Goal: Task Accomplishment & Management: Manage account settings

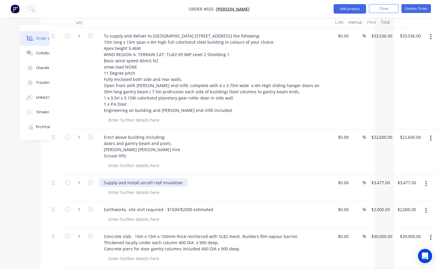
scroll to position [236, 44]
click at [411, 10] on button "Update Order" at bounding box center [415, 8] width 29 height 9
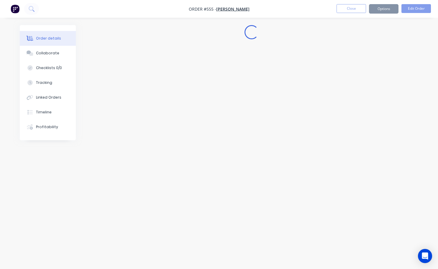
scroll to position [0, 0]
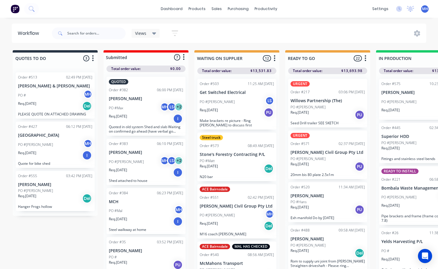
click at [229, 172] on div "Req. 09/09/25 Del" at bounding box center [237, 168] width 74 height 10
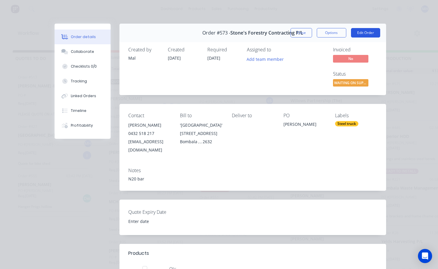
click at [364, 32] on button "Edit Order" at bounding box center [365, 32] width 29 height 9
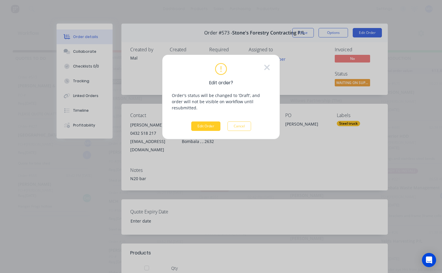
click at [214, 122] on button "Edit Order" at bounding box center [205, 126] width 29 height 9
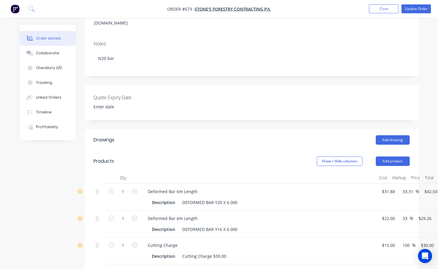
scroll to position [118, 0]
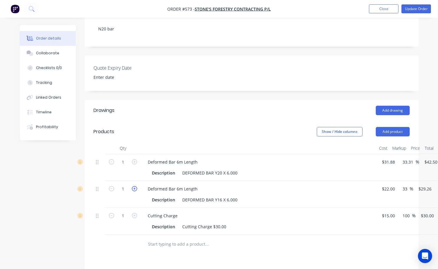
click at [135, 186] on icon "button" at bounding box center [134, 188] width 5 height 5
type input "2"
type input "$58.52"
click at [135, 186] on icon "button" at bounding box center [134, 188] width 5 height 5
type input "3"
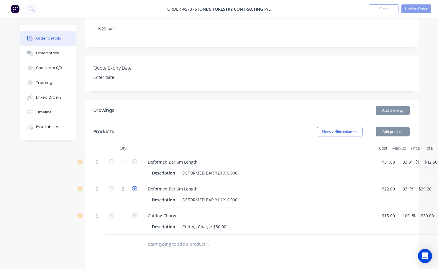
type input "$87.78"
click at [135, 186] on icon "button" at bounding box center [134, 188] width 5 height 5
type input "4"
type input "$117.04"
click at [135, 186] on icon "button" at bounding box center [134, 188] width 5 height 5
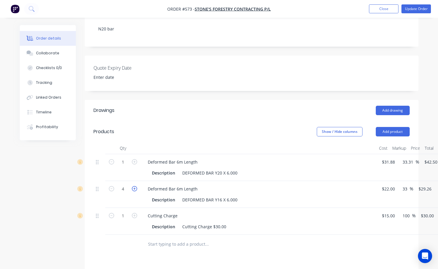
type input "5"
type input "$146.30"
click at [135, 186] on icon "button" at bounding box center [134, 188] width 5 height 5
type input "6"
type input "$175.56"
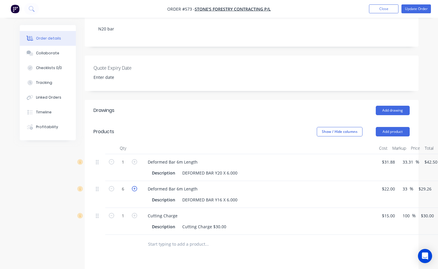
click at [135, 186] on icon "button" at bounding box center [134, 188] width 5 height 5
type input "7"
type input "$204.82"
click at [134, 186] on icon "button" at bounding box center [134, 188] width 5 height 5
type input "8"
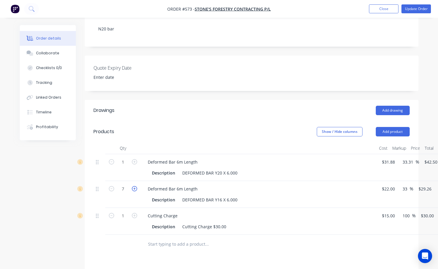
type input "$234.08"
click at [134, 186] on icon "button" at bounding box center [134, 188] width 5 height 5
type input "9"
type input "$263.34"
click at [135, 186] on icon "button" at bounding box center [134, 188] width 5 height 5
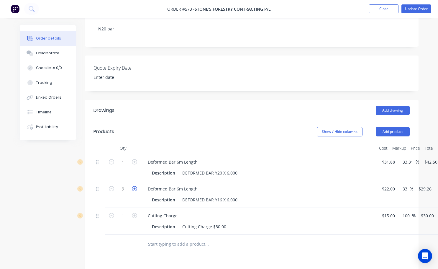
type input "10"
type input "$292.60"
click at [135, 186] on icon "button" at bounding box center [134, 188] width 5 height 5
type input "11"
type input "$321.86"
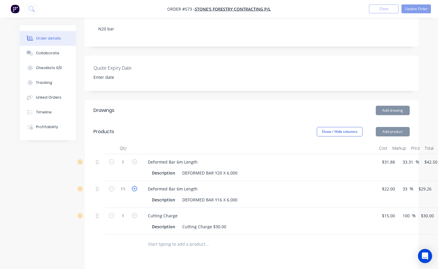
click at [135, 186] on icon "button" at bounding box center [134, 188] width 5 height 5
type input "12"
type input "$351.12"
click at [135, 186] on icon "button" at bounding box center [134, 188] width 5 height 5
type input "13"
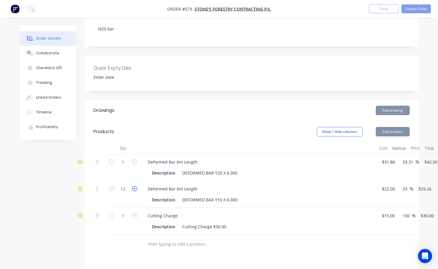
type input "$380.38"
click at [135, 186] on icon "button" at bounding box center [134, 188] width 5 height 5
type input "14"
type input "$409.64"
click at [135, 186] on icon "button" at bounding box center [134, 188] width 5 height 5
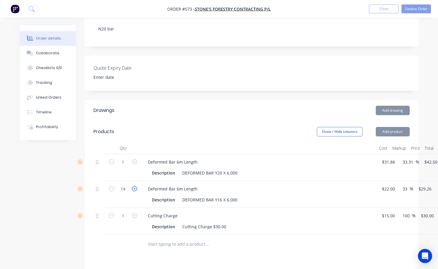
type input "15"
type input "$438.90"
click at [135, 186] on icon "button" at bounding box center [134, 188] width 5 height 5
type input "16"
type input "$468.16"
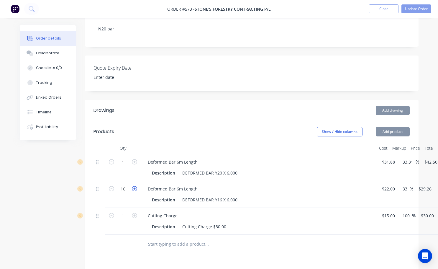
click at [135, 186] on icon "button" at bounding box center [134, 188] width 5 height 5
type input "17"
type input "$497.42"
click at [134, 186] on icon "button" at bounding box center [134, 188] width 5 height 5
type input "18"
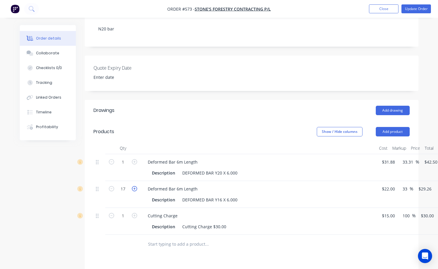
type input "$526.68"
click at [134, 186] on icon "button" at bounding box center [134, 188] width 5 height 5
type input "19"
type input "$555.94"
click at [134, 186] on icon "button" at bounding box center [134, 188] width 5 height 5
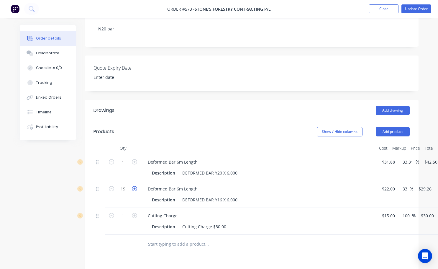
type input "20"
type input "$585.20"
click at [134, 159] on icon "button" at bounding box center [134, 161] width 5 height 5
type input "2"
type input "$85.00"
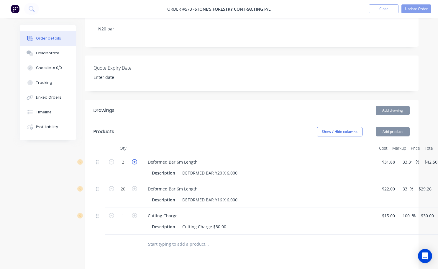
click at [134, 159] on icon "button" at bounding box center [134, 161] width 5 height 5
type input "3"
type input "$127.50"
click at [134, 159] on icon "button" at bounding box center [134, 161] width 5 height 5
type input "4"
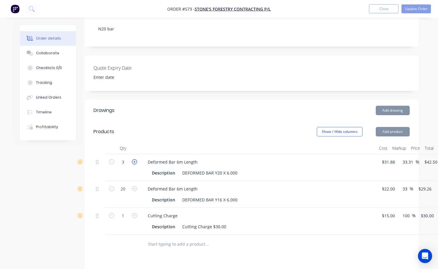
type input "$170.00"
click at [134, 159] on icon "button" at bounding box center [134, 161] width 5 height 5
type input "5"
type input "$212.50"
click at [119, 158] on input "5" at bounding box center [122, 162] width 15 height 9
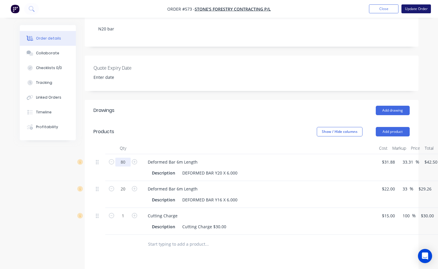
type input "80"
type input "$3,400.00"
click at [415, 9] on button "Update Order" at bounding box center [415, 8] width 29 height 9
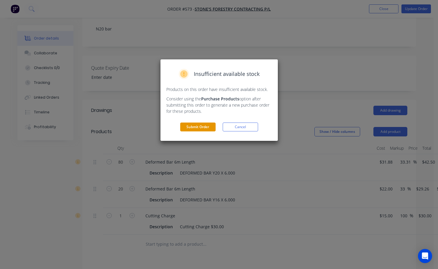
click at [194, 127] on button "Submit Order" at bounding box center [197, 126] width 35 height 9
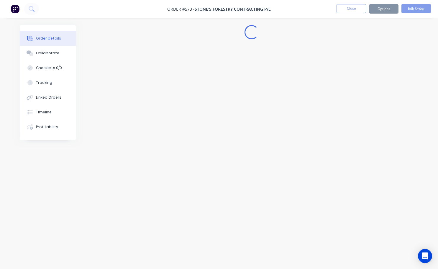
scroll to position [0, 0]
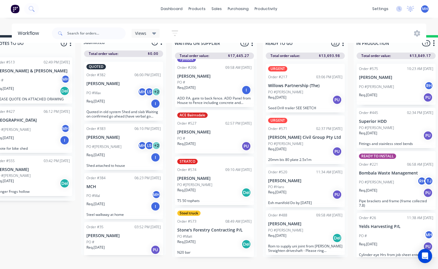
scroll to position [25, 22]
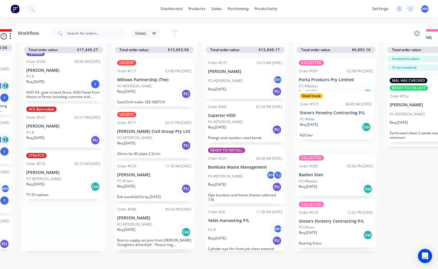
drag, startPoint x: 215, startPoint y: 225, endPoint x: 335, endPoint y: 121, distance: 158.7
click at [335, 120] on div "QUOTES TO DO 3 Status colour #273444 hex #273444 Save Cancel Notifications Emai…" at bounding box center [314, 149] width 984 height 240
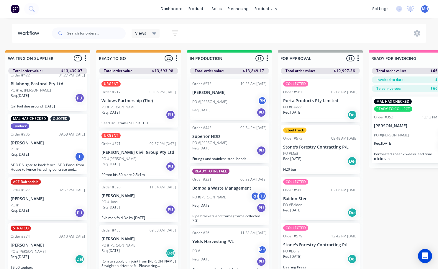
scroll to position [0, 208]
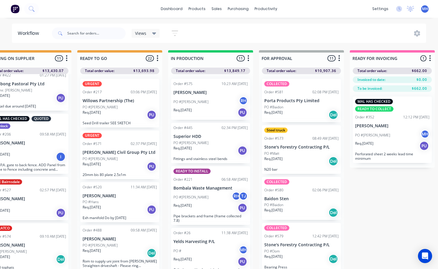
click at [297, 110] on div "Req. 09/09/25 Del" at bounding box center [301, 115] width 74 height 10
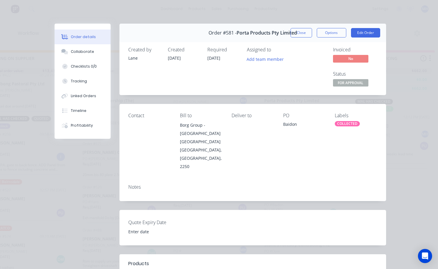
scroll to position [0, 0]
click at [306, 35] on button "Close" at bounding box center [302, 32] width 22 height 9
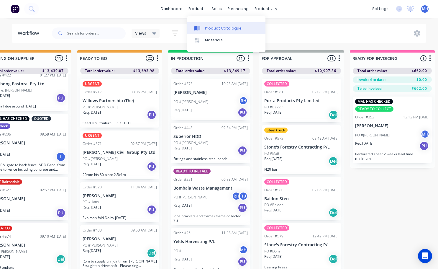
click at [212, 29] on div "Product Catalogue" at bounding box center [223, 28] width 37 height 5
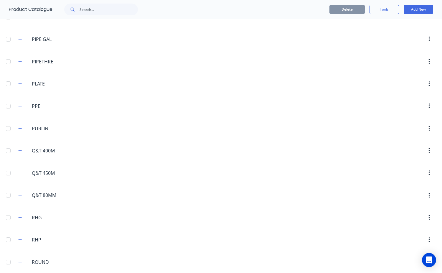
scroll to position [1681, 0]
click at [22, 217] on button "button" at bounding box center [20, 216] width 7 height 7
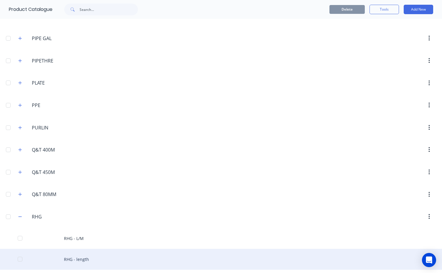
click at [83, 259] on div "RHG - length" at bounding box center [221, 259] width 442 height 21
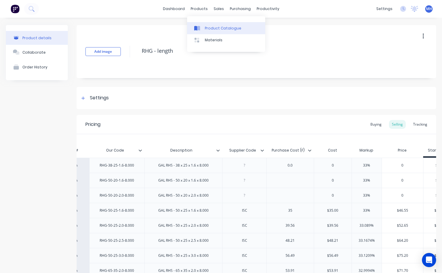
click at [206, 29] on div "Product Catalogue" at bounding box center [223, 28] width 37 height 5
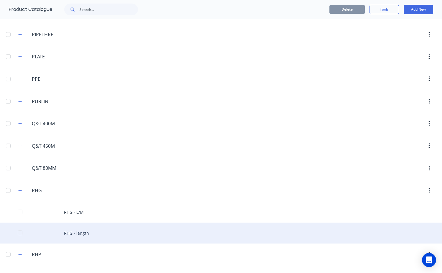
scroll to position [1740, 0]
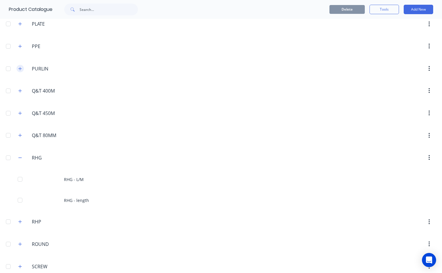
click at [21, 70] on icon "button" at bounding box center [20, 69] width 4 height 4
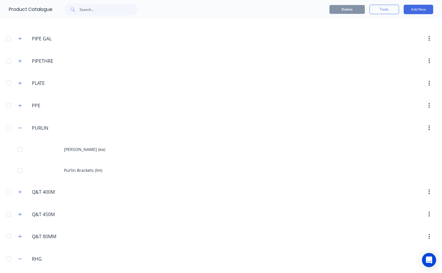
scroll to position [1652, 0]
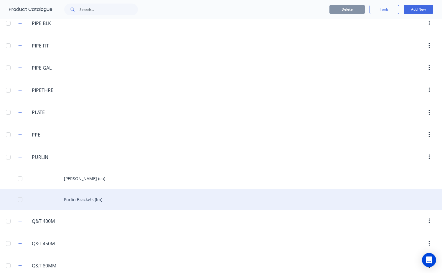
click at [71, 199] on div "Purlin Brackets (lm)" at bounding box center [221, 199] width 442 height 21
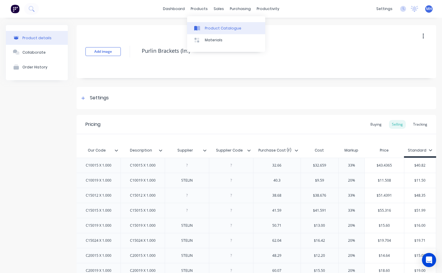
click at [216, 29] on div "Product Catalogue" at bounding box center [223, 28] width 37 height 5
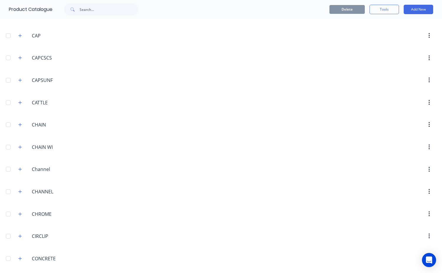
scroll to position [442, 0]
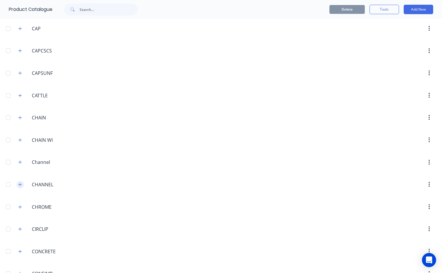
click at [19, 185] on icon "button" at bounding box center [20, 184] width 3 height 3
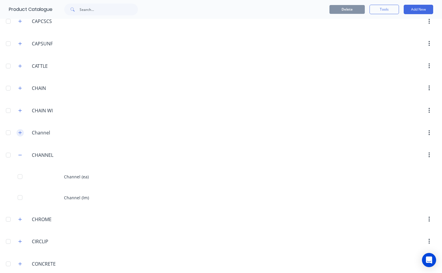
click at [21, 133] on icon "button" at bounding box center [20, 133] width 4 height 4
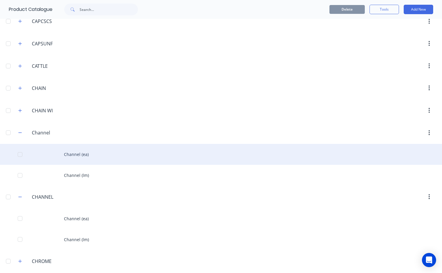
click at [74, 157] on div "Channel (ea)" at bounding box center [221, 154] width 442 height 21
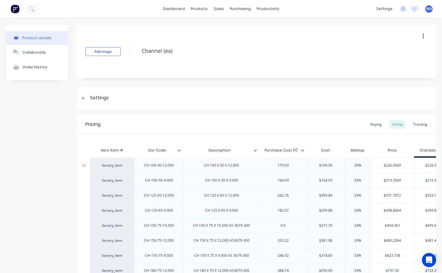
type textarea "x"
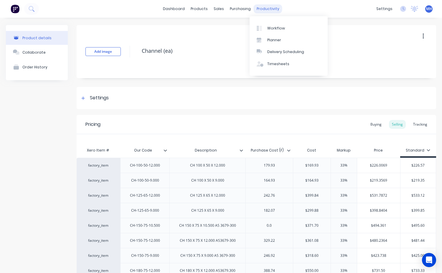
click at [260, 7] on div "productivity" at bounding box center [268, 8] width 29 height 9
click at [269, 29] on div "Workflow" at bounding box center [277, 28] width 18 height 5
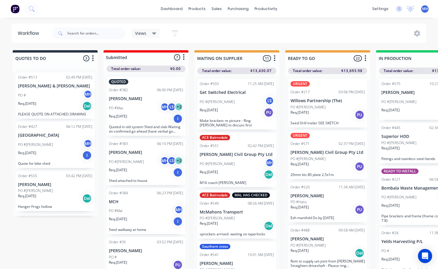
click at [32, 190] on p "PO #[PERSON_NAME]" at bounding box center [35, 190] width 35 height 5
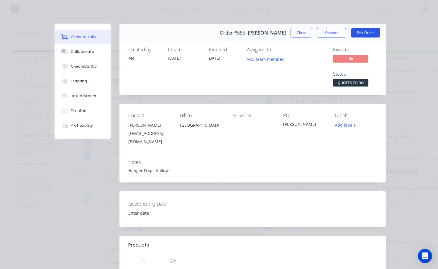
click at [354, 34] on button "Edit Order" at bounding box center [365, 32] width 29 height 9
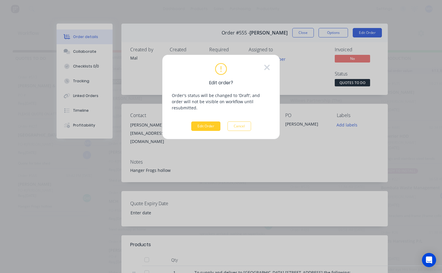
click at [210, 123] on button "Edit Order" at bounding box center [205, 126] width 29 height 9
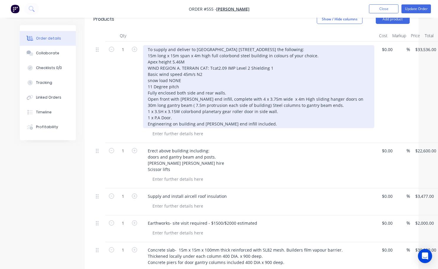
scroll to position [295, 0]
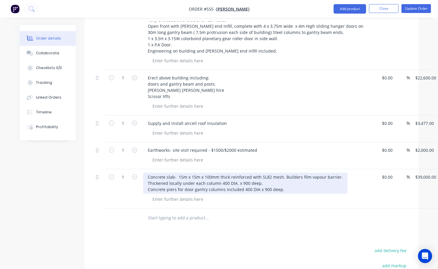
click at [269, 182] on div "Concrete slab- 15m x 15m x 100mm thick reinforced with SL82 mesh. Builders film…" at bounding box center [245, 183] width 204 height 21
click at [270, 182] on div "Concrete slab- 15m x 15m x 100mm thick reinforced with SL82 mesh. Builders film…" at bounding box center [245, 183] width 204 height 21
drag, startPoint x: 270, startPoint y: 182, endPoint x: 283, endPoint y: 183, distance: 13.6
click at [283, 184] on div "Concrete slab- 15m x 15m x 100mm thick reinforced with SL82 mesh. Builders film…" at bounding box center [245, 183] width 204 height 21
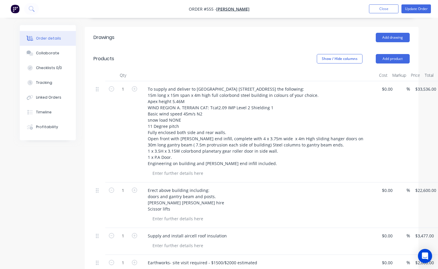
scroll to position [177, 0]
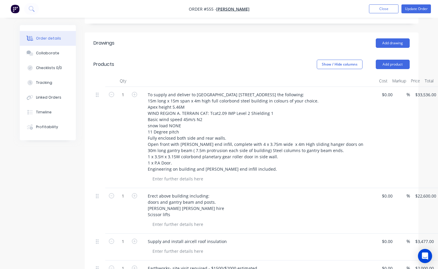
drag, startPoint x: 393, startPoint y: 210, endPoint x: 266, endPoint y: 54, distance: 200.7
click at [266, 60] on div "Show / Hide columns Add product" at bounding box center [284, 64] width 249 height 9
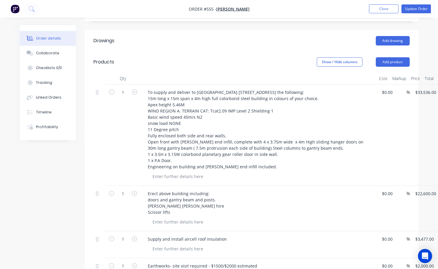
scroll to position [206, 0]
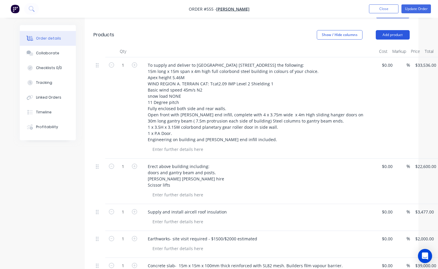
click at [392, 30] on button "Add product" at bounding box center [393, 34] width 34 height 9
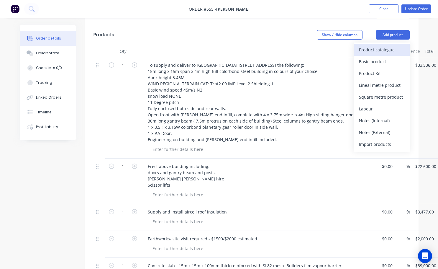
click at [376, 47] on div "Product catalogue" at bounding box center [381, 49] width 45 height 9
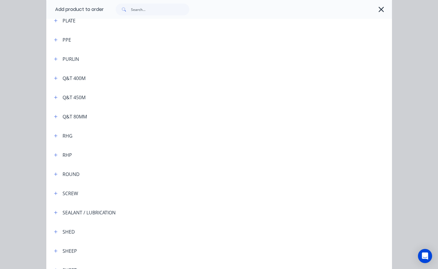
scroll to position [1433, 0]
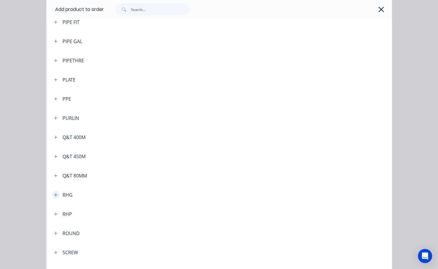
click at [54, 196] on icon "button" at bounding box center [56, 195] width 4 height 4
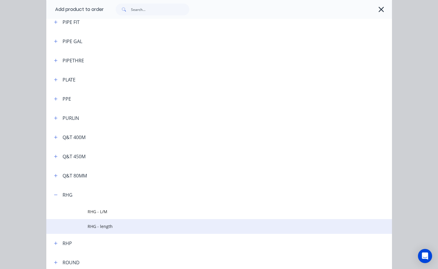
click at [101, 226] on span "RHG - length" at bounding box center [209, 226] width 243 height 6
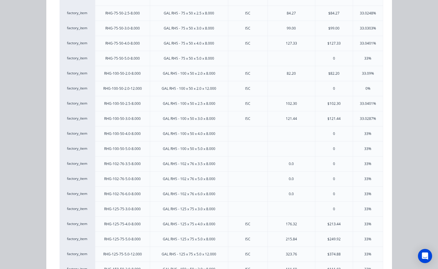
scroll to position [206, 39]
click at [359, 222] on div "33%" at bounding box center [368, 223] width 30 height 15
click at [323, 226] on div "$213.44" at bounding box center [334, 223] width 38 height 15
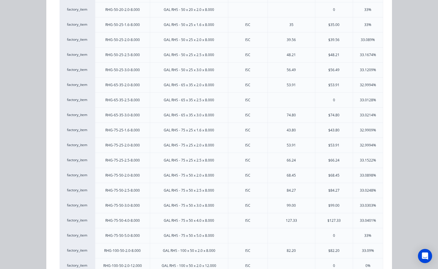
scroll to position [0, 0]
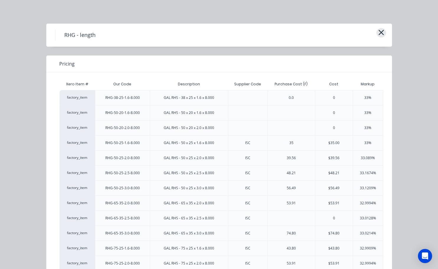
click at [381, 32] on icon "button" at bounding box center [381, 32] width 6 height 8
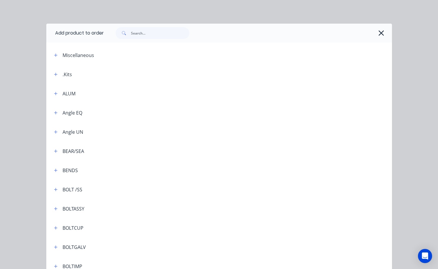
scroll to position [1618, 0]
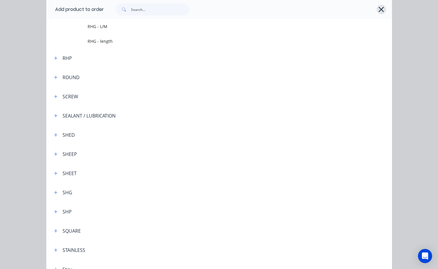
click at [381, 11] on icon "button" at bounding box center [381, 9] width 6 height 8
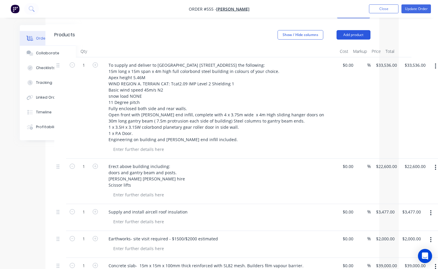
click at [350, 30] on button "Add product" at bounding box center [354, 34] width 34 height 9
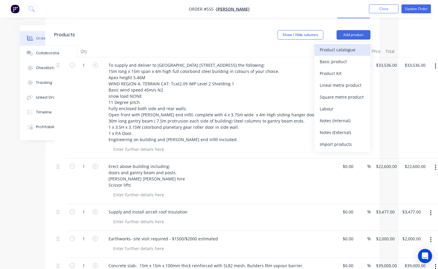
click at [337, 46] on div "Product catalogue" at bounding box center [342, 49] width 45 height 9
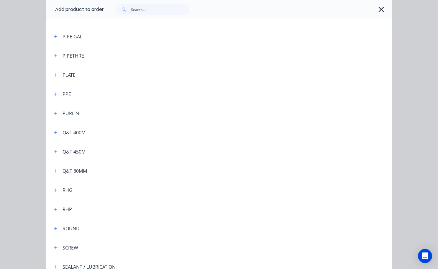
scroll to position [1445, 0]
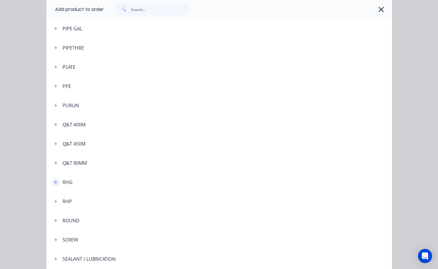
click at [54, 181] on icon "button" at bounding box center [56, 182] width 4 height 4
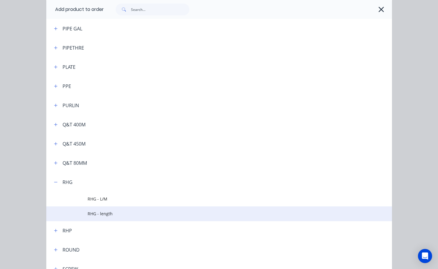
click at [104, 212] on span "RHG - length" at bounding box center [209, 213] width 243 height 6
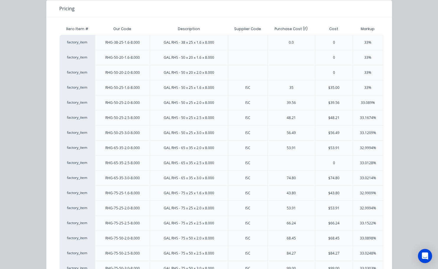
scroll to position [0, 0]
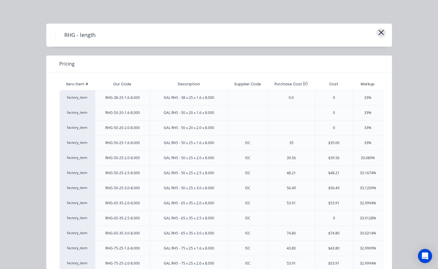
click at [379, 31] on icon "button" at bounding box center [381, 32] width 6 height 8
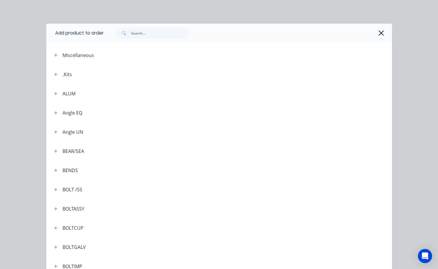
scroll to position [1618, 0]
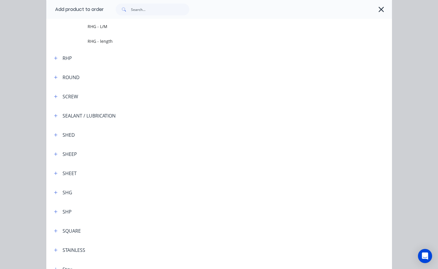
drag, startPoint x: 383, startPoint y: 13, endPoint x: 381, endPoint y: 10, distance: 3.6
click at [383, 12] on div at bounding box center [245, 10] width 282 height 12
click at [381, 10] on icon "button" at bounding box center [381, 9] width 6 height 8
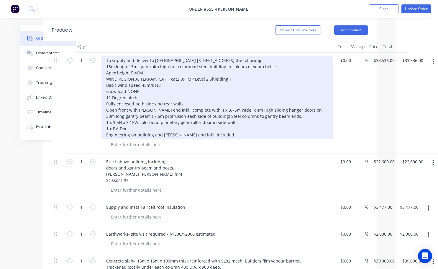
scroll to position [236, 42]
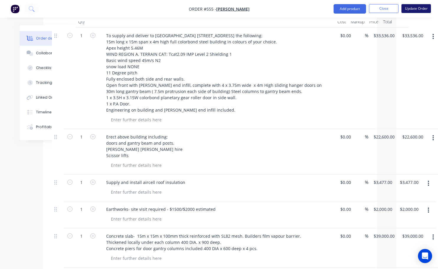
click at [414, 9] on button "Update Order" at bounding box center [415, 8] width 29 height 9
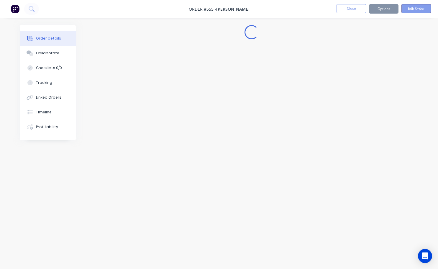
scroll to position [0, 0]
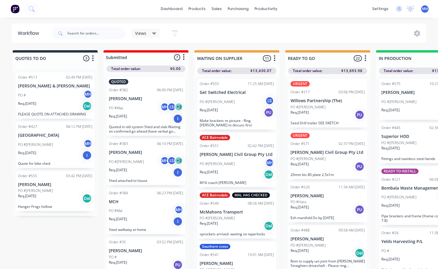
click at [57, 190] on div "PO #[PERSON_NAME]" at bounding box center [55, 190] width 74 height 5
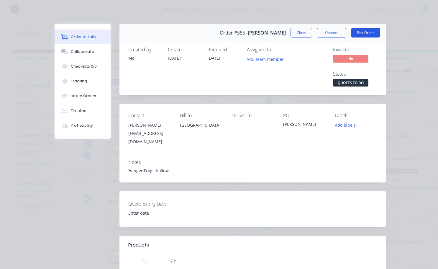
click at [368, 33] on button "Edit Order" at bounding box center [365, 32] width 29 height 9
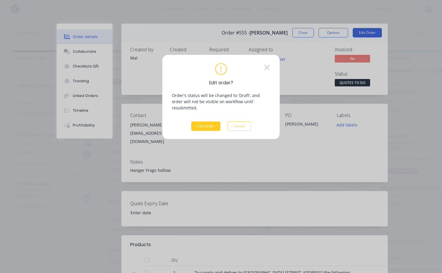
click at [214, 123] on button "Edit Order" at bounding box center [205, 126] width 29 height 9
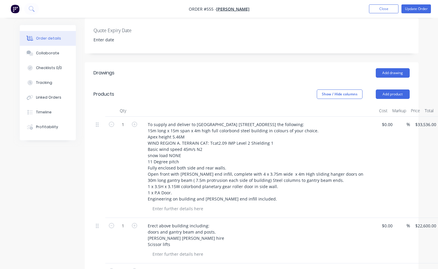
scroll to position [147, 0]
click at [396, 90] on button "Add product" at bounding box center [393, 93] width 34 height 9
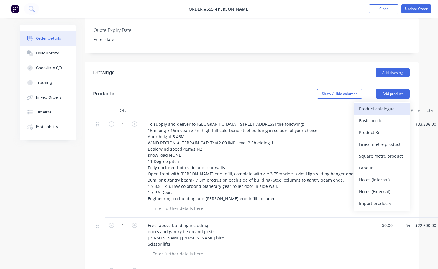
click at [368, 104] on div "Product catalogue" at bounding box center [381, 108] width 45 height 9
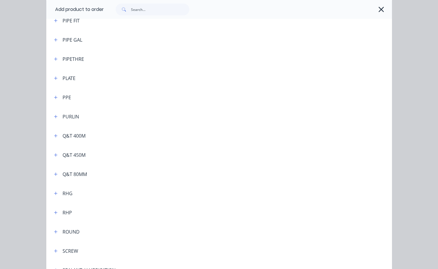
scroll to position [1445, 0]
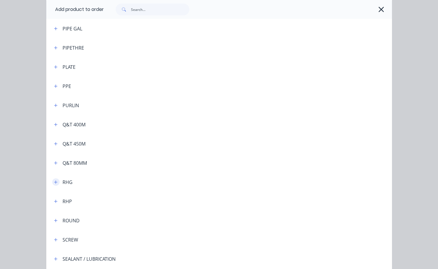
click at [55, 181] on button "button" at bounding box center [55, 181] width 7 height 7
click at [100, 213] on span "RHG - length" at bounding box center [209, 213] width 243 height 6
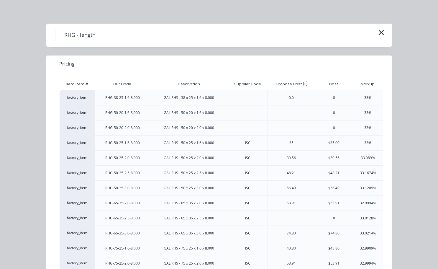
scroll to position [147, 36]
click at [297, 245] on div "43.80" at bounding box center [291, 248] width 19 height 15
click at [336, 244] on div "$43.80" at bounding box center [334, 247] width 38 height 15
click at [355, 245] on div "32.9909%" at bounding box center [368, 247] width 30 height 15
click at [379, 31] on icon "button" at bounding box center [381, 32] width 6 height 8
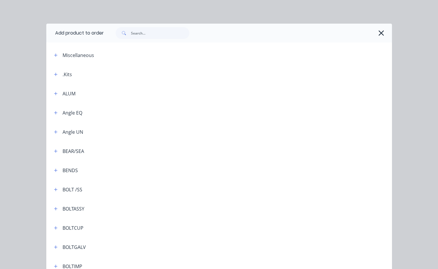
scroll to position [1618, 0]
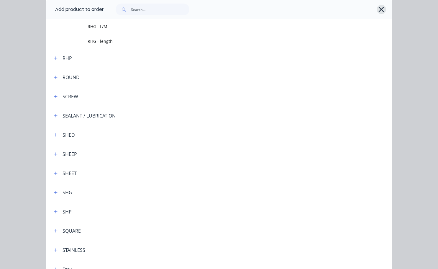
click at [380, 11] on icon "button" at bounding box center [381, 9] width 5 height 5
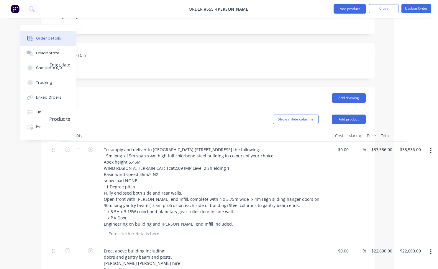
scroll to position [118, 44]
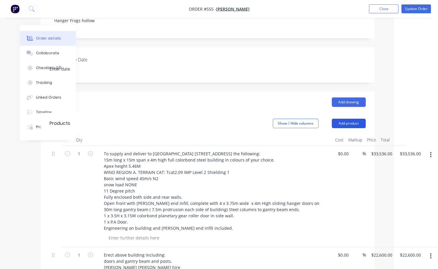
click at [348, 119] on button "Add product" at bounding box center [349, 123] width 34 height 9
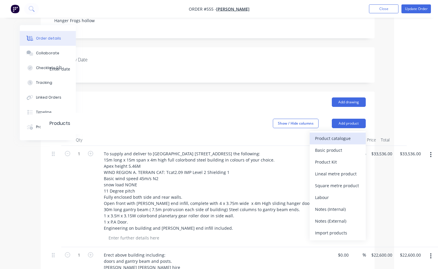
click at [337, 134] on div "Product catalogue" at bounding box center [337, 138] width 45 height 9
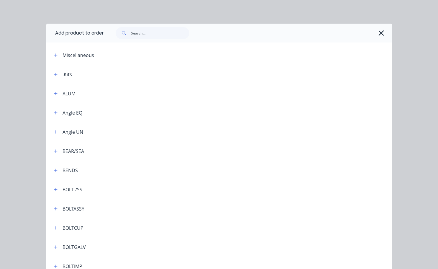
scroll to position [118, 42]
click at [54, 133] on icon "button" at bounding box center [56, 132] width 4 height 4
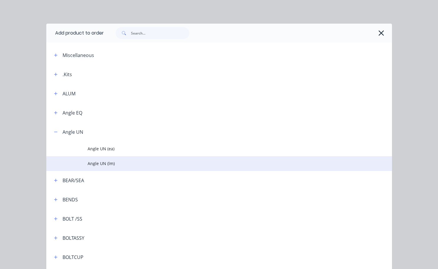
click at [108, 161] on span "Angle UN (lm)" at bounding box center [209, 163] width 243 height 6
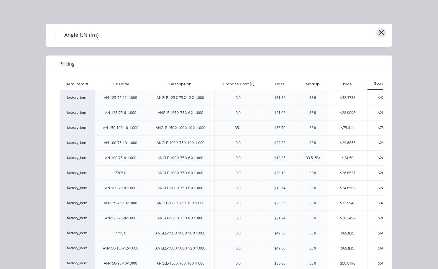
click at [378, 30] on icon "button" at bounding box center [381, 32] width 6 height 8
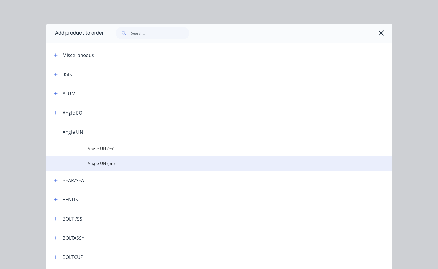
scroll to position [122, 0]
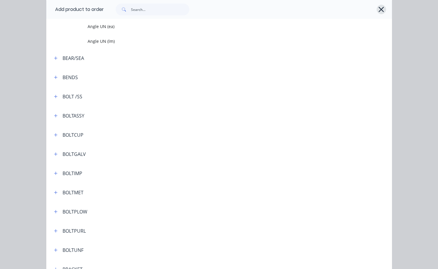
click at [374, 10] on div at bounding box center [245, 10] width 282 height 12
click at [379, 12] on icon "button" at bounding box center [381, 9] width 6 height 8
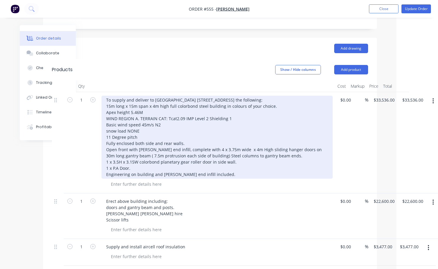
scroll to position [118, 42]
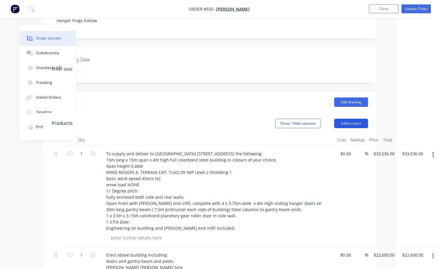
click at [354, 119] on button "Add product" at bounding box center [351, 123] width 34 height 9
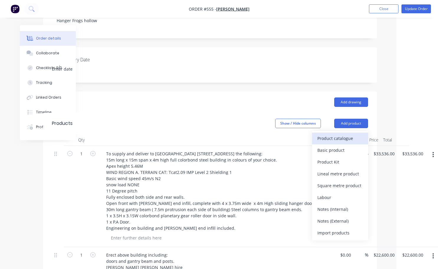
click at [337, 134] on div "Product catalogue" at bounding box center [339, 138] width 45 height 9
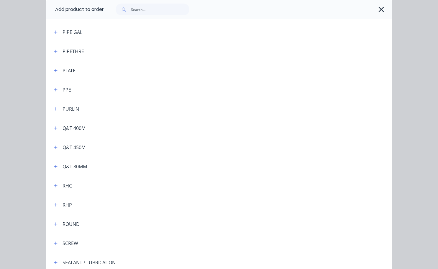
scroll to position [1504, 0]
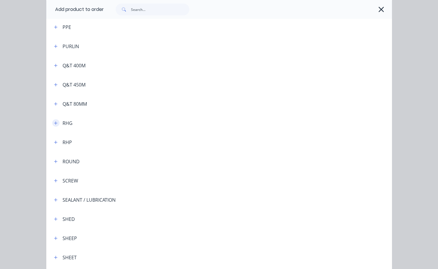
click at [54, 122] on icon "button" at bounding box center [55, 122] width 3 height 3
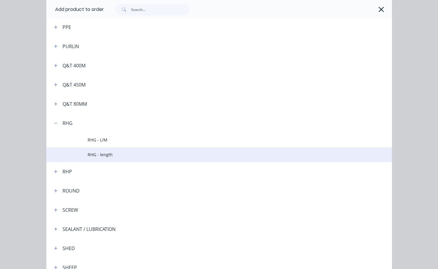
click at [118, 153] on span "RHG - length" at bounding box center [209, 154] width 243 height 6
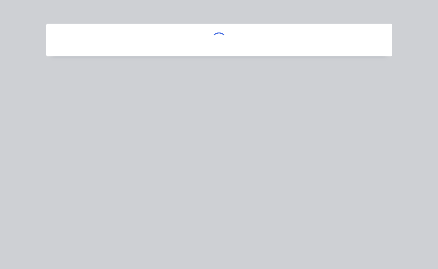
scroll to position [0, 0]
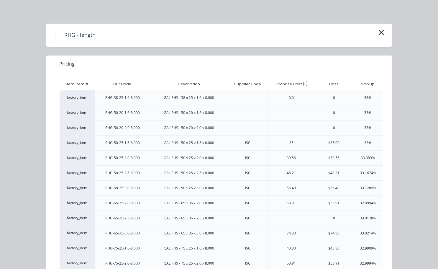
click at [270, 152] on div "39.56" at bounding box center [291, 157] width 47 height 15
drag, startPoint x: 311, startPoint y: 143, endPoint x: 325, endPoint y: 144, distance: 14.5
click at [313, 143] on div "factory_item RHG-50-25-1.6-8.000 GAL RHS - 50 x 25 x 1.6 x 8.000 ISC 35 $35.00 …" at bounding box center [259, 142] width 399 height 15
click at [335, 147] on div "$35.00" at bounding box center [334, 142] width 38 height 15
drag, startPoint x: 363, startPoint y: 137, endPoint x: 368, endPoint y: 137, distance: 4.7
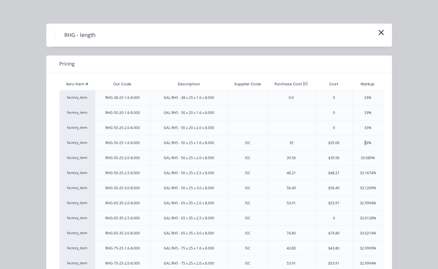
click at [364, 137] on div "33%" at bounding box center [368, 142] width 30 height 15
click at [373, 140] on div "33%" at bounding box center [368, 142] width 30 height 15
click at [355, 155] on div "33.089%" at bounding box center [368, 157] width 30 height 15
click at [362, 166] on div "33.1674%" at bounding box center [368, 172] width 30 height 15
click at [364, 159] on div "33.089%" at bounding box center [368, 157] width 14 height 5
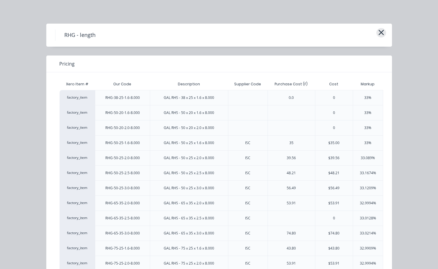
click at [378, 35] on icon "button" at bounding box center [381, 32] width 6 height 8
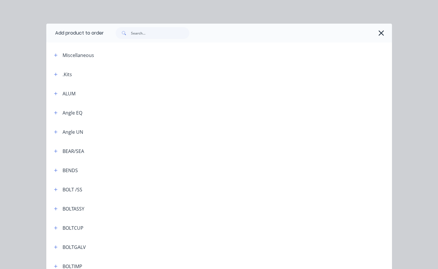
scroll to position [1618, 0]
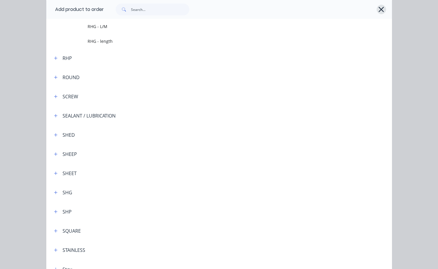
click at [381, 7] on icon "button" at bounding box center [381, 9] width 6 height 8
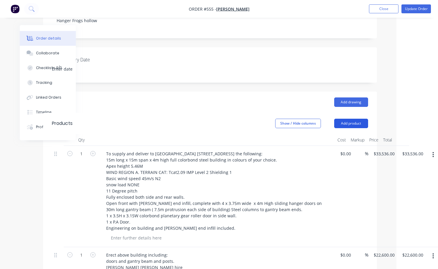
click at [358, 119] on button "Add product" at bounding box center [351, 123] width 34 height 9
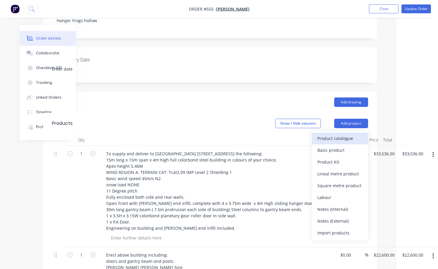
click at [338, 134] on div "Product catalogue" at bounding box center [339, 138] width 45 height 9
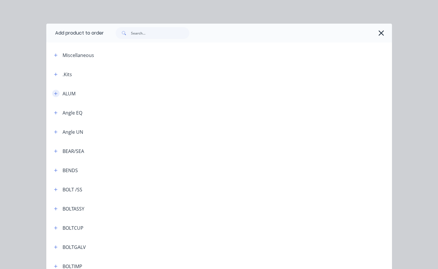
click at [55, 93] on icon "button" at bounding box center [56, 93] width 4 height 4
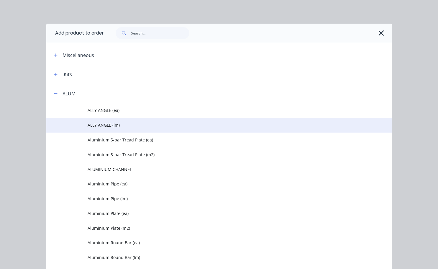
click at [113, 124] on span "ALLY ANGLE (lm)" at bounding box center [209, 125] width 243 height 6
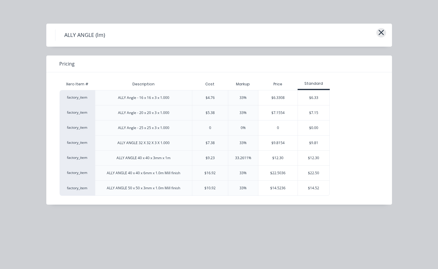
click at [384, 31] on button "button" at bounding box center [381, 32] width 10 height 9
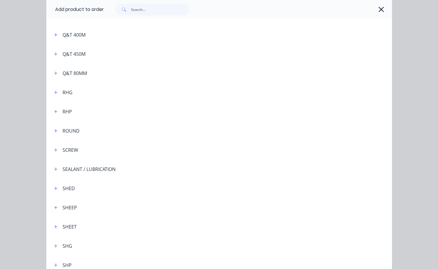
scroll to position [1795, 0]
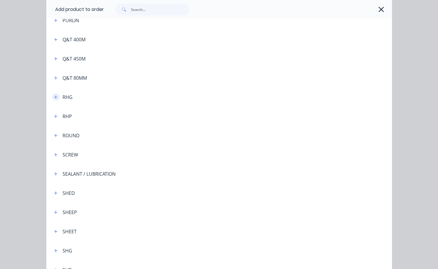
click at [54, 98] on icon "button" at bounding box center [56, 97] width 4 height 4
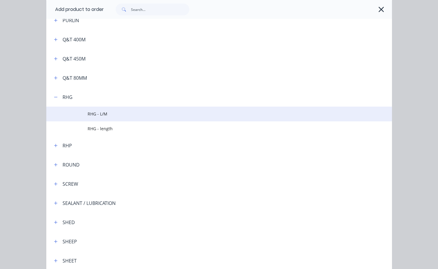
click at [106, 114] on span "RHG - L/M" at bounding box center [209, 114] width 243 height 6
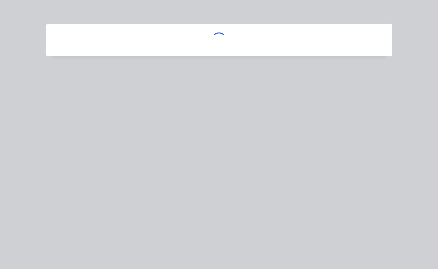
scroll to position [0, 0]
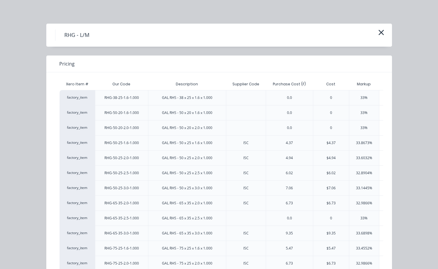
click at [358, 150] on div "33.8673%" at bounding box center [364, 142] width 30 height 15
click at [349, 151] on div "33.6032%" at bounding box center [364, 157] width 30 height 15
drag, startPoint x: 310, startPoint y: 156, endPoint x: 245, endPoint y: 133, distance: 69.1
click at [310, 156] on div "4.94" at bounding box center [289, 157] width 47 height 15
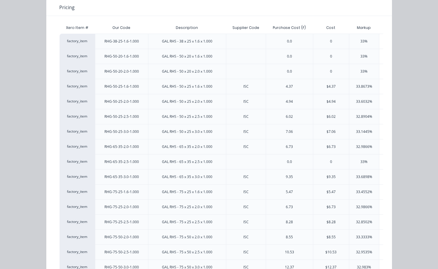
scroll to position [59, 0]
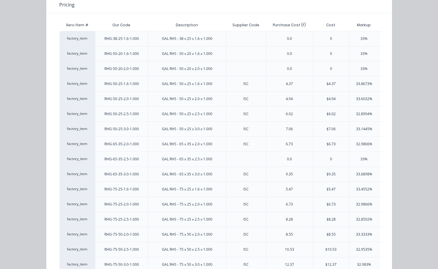
drag, startPoint x: 268, startPoint y: 137, endPoint x: 292, endPoint y: 133, distance: 24.5
click at [329, 154] on div "0" at bounding box center [331, 158] width 36 height 15
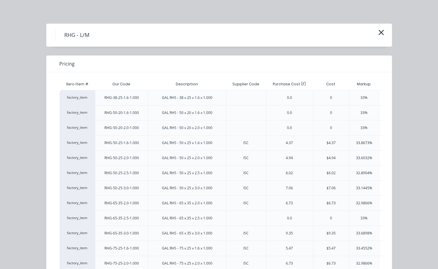
scroll to position [0, 0]
click at [378, 32] on icon "button" at bounding box center [380, 32] width 5 height 5
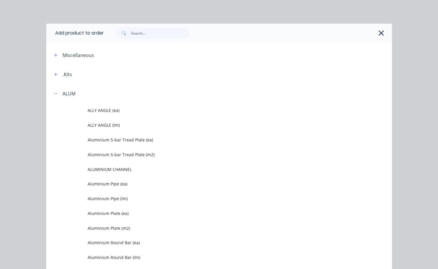
scroll to position [1882, 0]
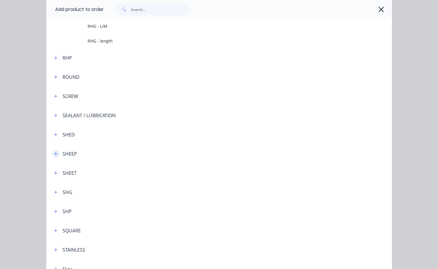
click at [54, 154] on icon "button" at bounding box center [55, 153] width 3 height 3
click at [114, 176] on td "Sheep Products" at bounding box center [240, 170] width 304 height 15
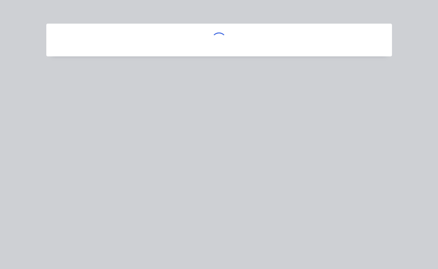
scroll to position [0, 0]
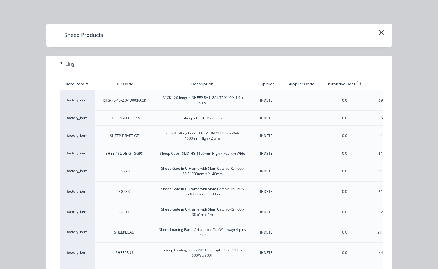
click at [322, 193] on div "0.0" at bounding box center [344, 191] width 47 height 20
click at [379, 138] on div "$105.00" at bounding box center [385, 135] width 13 height 5
click at [381, 32] on icon "button" at bounding box center [381, 32] width 6 height 8
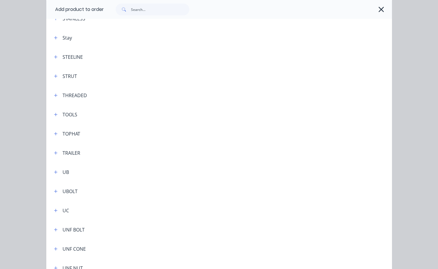
scroll to position [2144, 0]
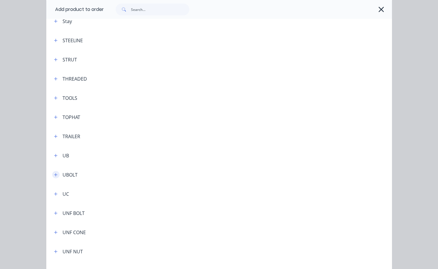
click at [55, 174] on button "button" at bounding box center [55, 174] width 7 height 7
drag, startPoint x: 98, startPoint y: 193, endPoint x: 98, endPoint y: 190, distance: 3.3
click at [98, 192] on span "U Bolt Round & Square Top" at bounding box center [209, 191] width 243 height 6
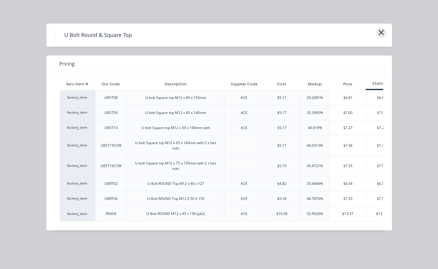
click at [377, 35] on button "button" at bounding box center [381, 32] width 10 height 9
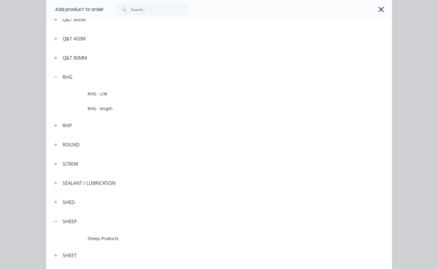
scroll to position [1808, 0]
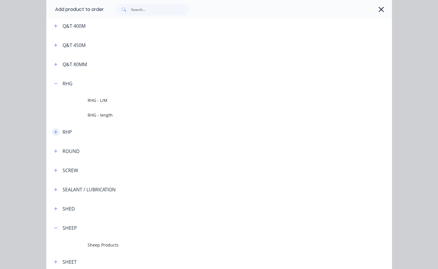
click at [54, 132] on icon "button" at bounding box center [55, 131] width 3 height 3
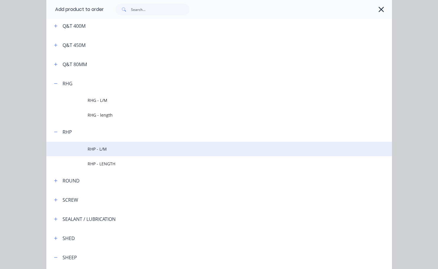
click at [102, 150] on span "RHP - L/M" at bounding box center [209, 149] width 243 height 6
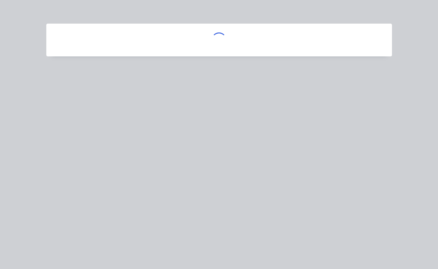
scroll to position [0, 0]
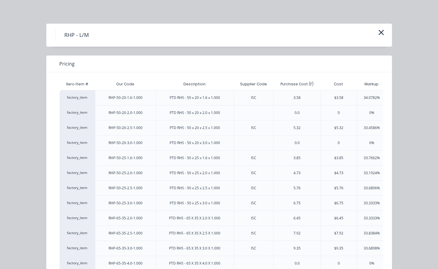
click at [364, 170] on div "33.1924%" at bounding box center [372, 172] width 30 height 15
click at [378, 32] on icon "button" at bounding box center [381, 32] width 6 height 8
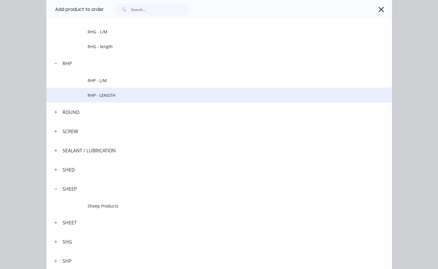
scroll to position [1872, 0]
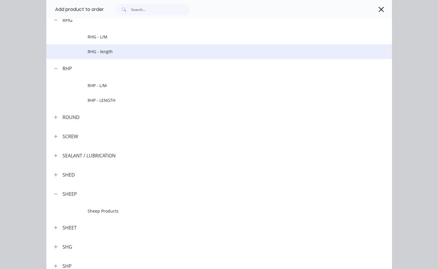
click at [103, 50] on span "RHG - length" at bounding box center [209, 51] width 243 height 6
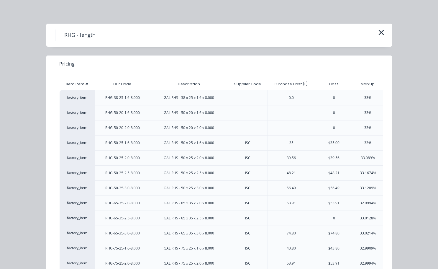
click at [371, 121] on div "33%" at bounding box center [368, 127] width 30 height 15
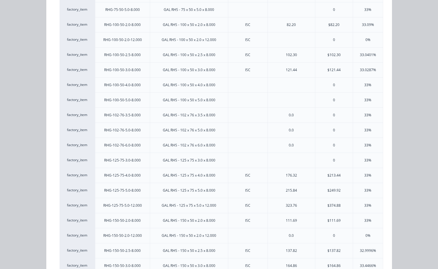
scroll to position [354, 0]
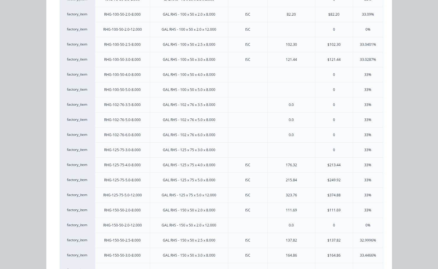
click at [339, 193] on div "$374.88" at bounding box center [334, 194] width 38 height 15
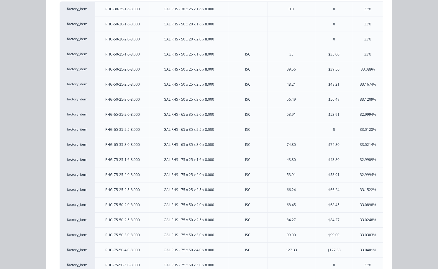
scroll to position [0, 0]
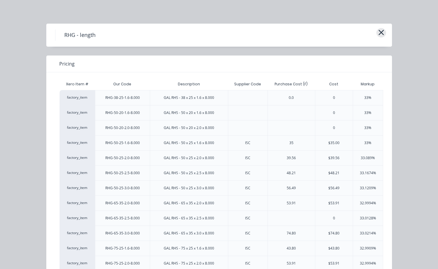
click at [376, 34] on button "button" at bounding box center [381, 32] width 10 height 9
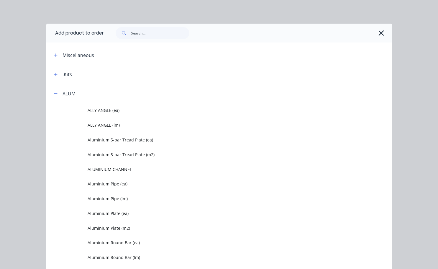
scroll to position [1882, 0]
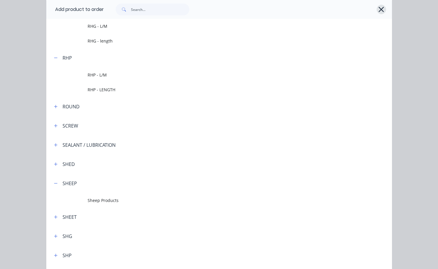
click at [380, 8] on icon "button" at bounding box center [381, 9] width 5 height 5
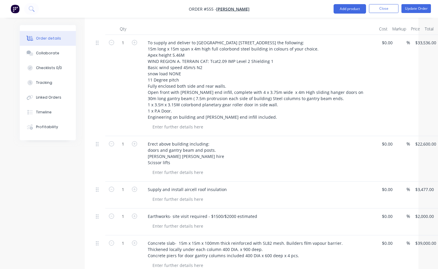
scroll to position [236, 0]
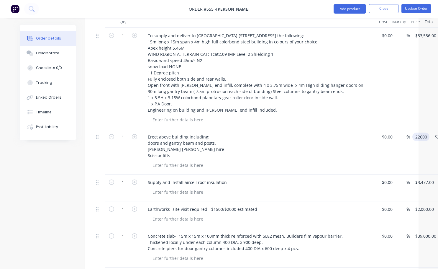
click at [427, 132] on input "22600" at bounding box center [422, 136] width 15 height 9
type input "$23,200.00"
click at [368, 147] on div "Erect above building including: doors and gantry beam and posts. [PERSON_NAME] …" at bounding box center [258, 145] width 231 height 27
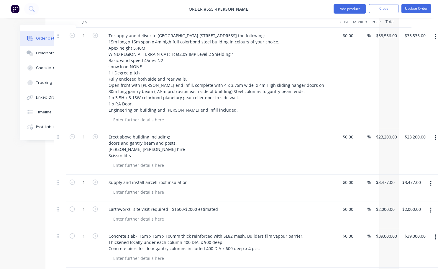
scroll to position [236, 44]
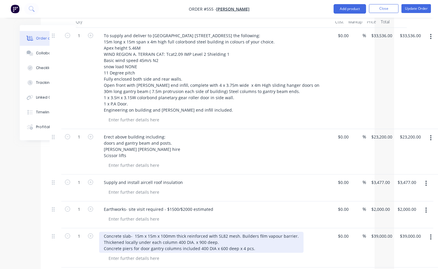
click at [166, 232] on div "Concrete slab- 15m x 15m x 100mm thick reinforced with SL82 mesh. Builders film…" at bounding box center [201, 242] width 204 height 21
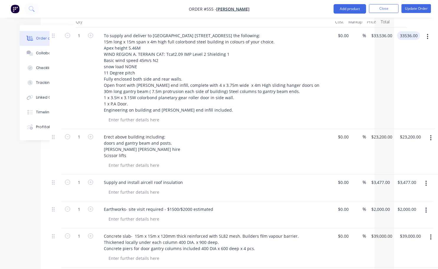
click at [407, 32] on input "33536.00" at bounding box center [409, 35] width 21 height 9
type input "49196"
type input "$49,196.00"
click at [408, 51] on div "$49,196.00 49196" at bounding box center [404, 78] width 19 height 101
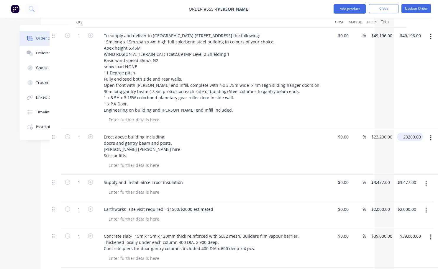
click at [409, 132] on input "23200.00" at bounding box center [411, 136] width 24 height 9
type input "25200"
type input "$25,200.00"
click at [335, 147] on div "$0.00 $0.00" at bounding box center [342, 151] width 18 height 45
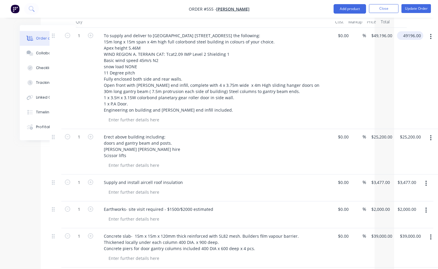
click at [407, 31] on input "49196.00" at bounding box center [411, 35] width 24 height 9
type input "47196"
type input "$47,196.00"
click at [396, 85] on div "$47,196.00 47196" at bounding box center [404, 78] width 19 height 101
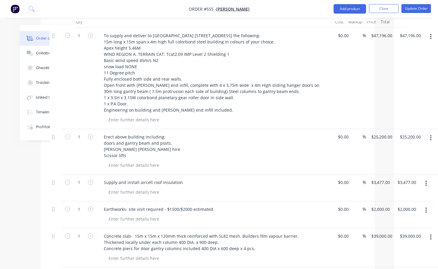
click at [106, 153] on div "Erect above building including: doors and gantry beam and posts. [PERSON_NAME] …" at bounding box center [215, 151] width 236 height 45
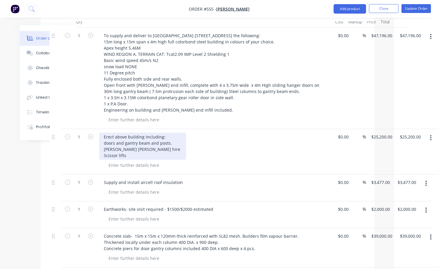
drag, startPoint x: 125, startPoint y: 151, endPoint x: 129, endPoint y: 151, distance: 4.4
click at [125, 151] on div "Erect above building including: doors and gantry beam and posts. [PERSON_NAME] …" at bounding box center [142, 145] width 87 height 27
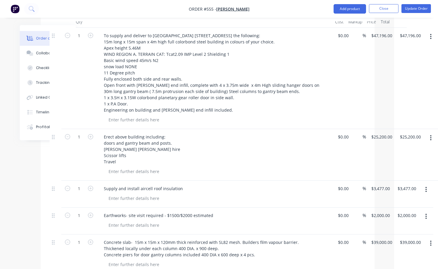
click at [203, 167] on div at bounding box center [217, 171] width 227 height 9
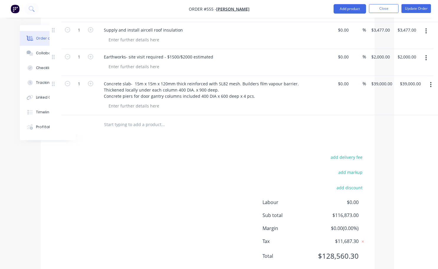
scroll to position [404, 44]
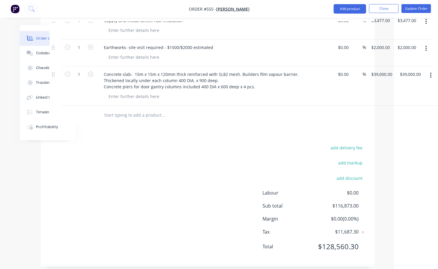
click at [340, 215] on span "$0.00 ( 0.00 %)" at bounding box center [337, 218] width 44 height 7
click at [352, 215] on span "$0.00 ( 0.00 %)" at bounding box center [337, 218] width 44 height 7
click at [357, 215] on span "$0.00 ( 0.00 %)" at bounding box center [337, 218] width 44 height 7
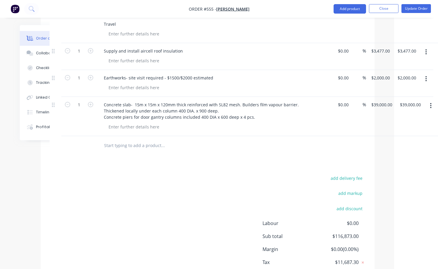
scroll to position [345, 44]
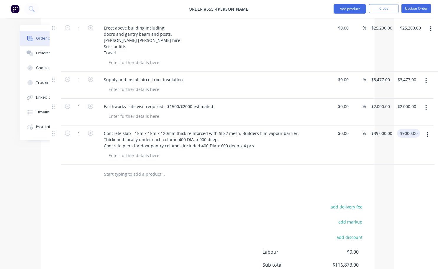
click at [406, 129] on input "39000.00" at bounding box center [409, 133] width 21 height 9
type input "41100"
type input "$41,100.00"
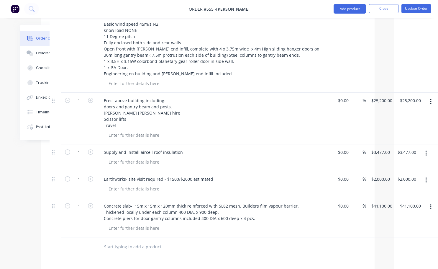
scroll to position [256, 44]
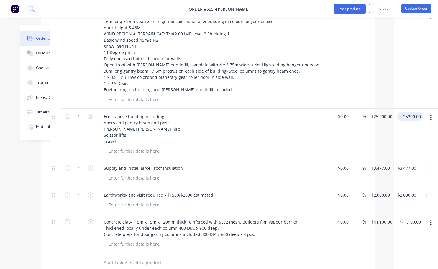
click at [406, 112] on input "25200.00" at bounding box center [411, 116] width 24 height 9
type input "27200"
type input "$27,200.00"
click at [406, 137] on div "$27,200.00 $27,200.00" at bounding box center [409, 135] width 29 height 52
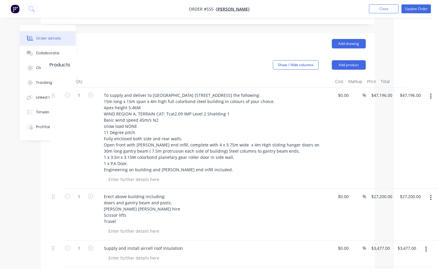
scroll to position [168, 44]
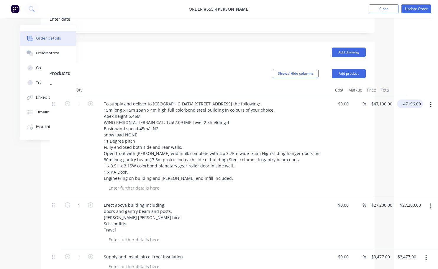
click at [406, 99] on input "47196.00" at bounding box center [411, 103] width 24 height 9
type input "54560"
type input "$54,560.00"
click at [400, 129] on div "$54,560.00 54560" at bounding box center [404, 146] width 19 height 101
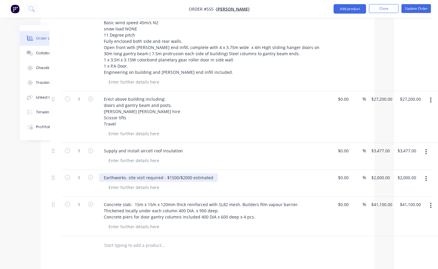
scroll to position [286, 44]
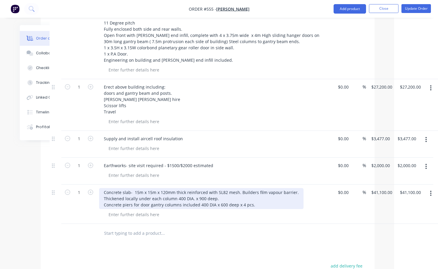
click at [150, 188] on div "Concrete slab- 15m x 15m x 120mm thick reinforced with SL82 mesh. Builders film…" at bounding box center [201, 198] width 204 height 21
click at [142, 188] on div "Concrete slab- 15m x 15.5m x 120mm thick reinforced with SL82 mesh. Builders fi…" at bounding box center [203, 198] width 208 height 21
click at [170, 188] on div "Concrete slab- 15m wide x 15.5m x 120mm thick reinforced with SL82 mesh. Builde…" at bounding box center [208, 198] width 219 height 21
click at [251, 198] on div "Concrete slab- 15m wide x 15.5m deep x 120mm thick reinforced with SL82 mesh. B…" at bounding box center [214, 198] width 230 height 21
